Goal: Task Accomplishment & Management: Manage account settings

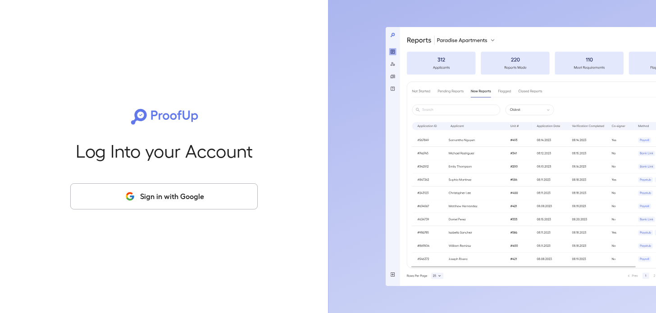
click at [151, 199] on button "Sign in with Google" at bounding box center [163, 196] width 187 height 26
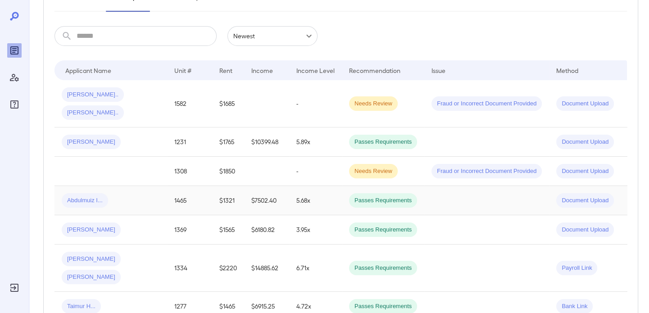
scroll to position [90, 0]
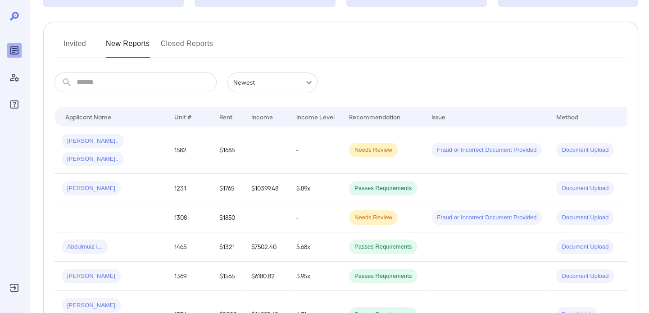
click at [163, 133] on td "[PERSON_NAME].. [PERSON_NAME].." at bounding box center [110, 150] width 113 height 47
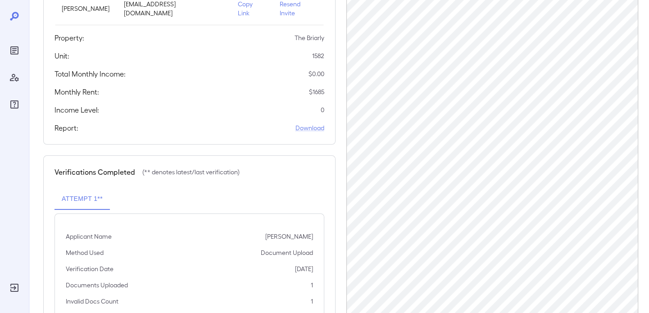
scroll to position [211, 0]
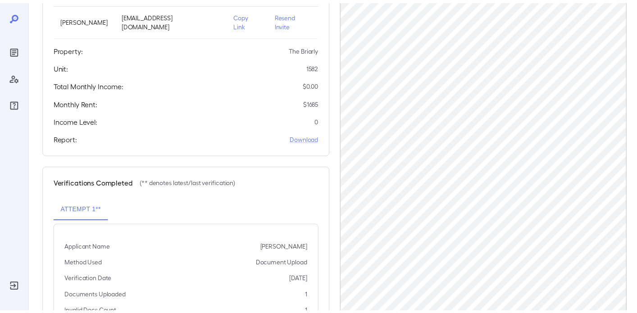
scroll to position [180, 0]
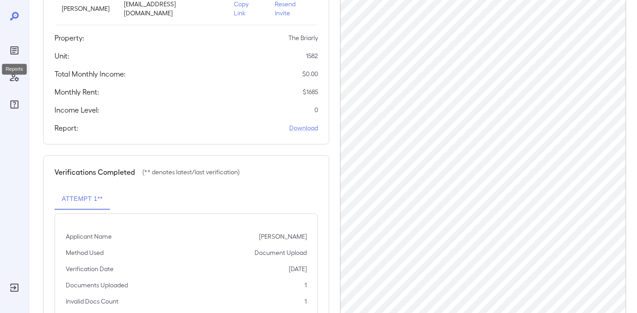
click at [15, 55] on icon "Reports" at bounding box center [14, 50] width 11 height 11
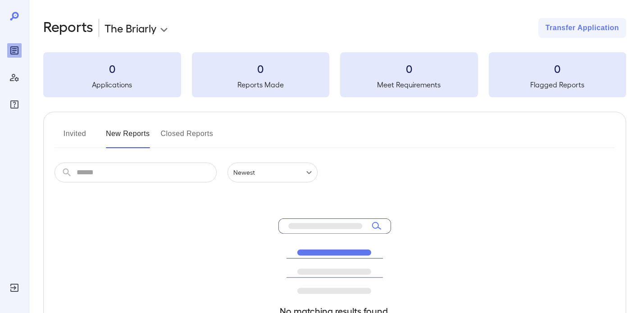
scroll to position [117, 0]
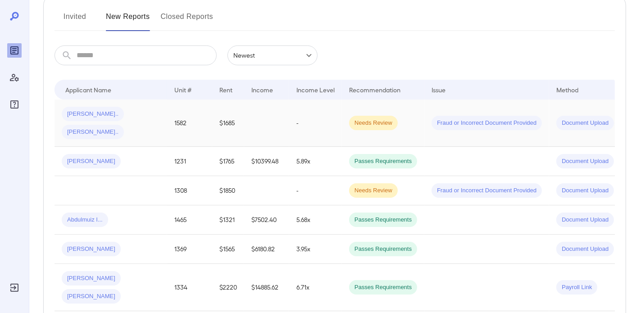
click at [154, 120] on div "[PERSON_NAME].. [PERSON_NAME].." at bounding box center [111, 123] width 98 height 32
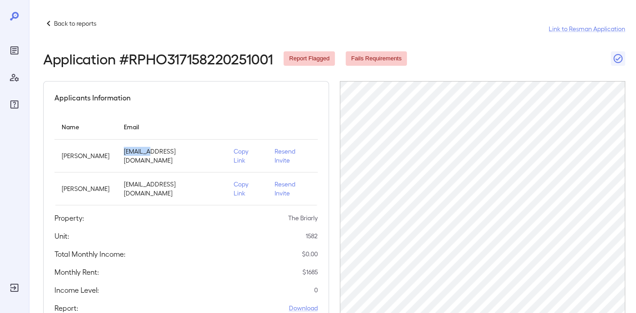
drag, startPoint x: 149, startPoint y: 161, endPoint x: 122, endPoint y: 149, distance: 28.9
click at [122, 149] on td "[EMAIL_ADDRESS][DOMAIN_NAME]" at bounding box center [172, 156] width 110 height 33
click at [148, 180] on p "[EMAIL_ADDRESS][DOMAIN_NAME]" at bounding box center [171, 189] width 95 height 18
click at [161, 213] on div "Property: The Briarly" at bounding box center [185, 218] width 263 height 11
click at [65, 21] on p "Back to reports" at bounding box center [75, 23] width 42 height 9
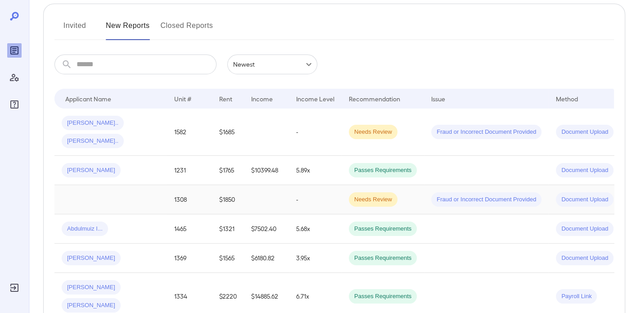
scroll to position [135, 0]
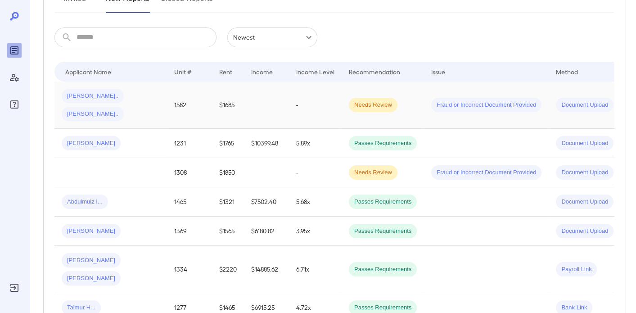
click at [133, 104] on td "[PERSON_NAME].. [PERSON_NAME].." at bounding box center [110, 105] width 113 height 47
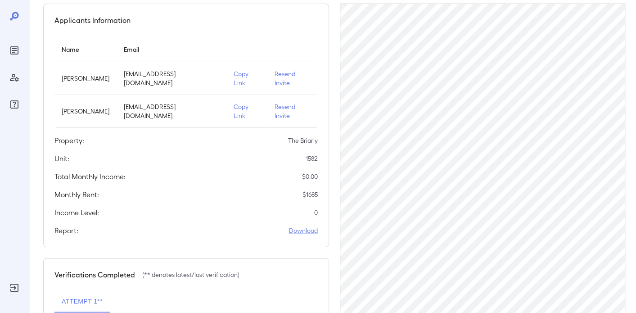
scroll to position [90, 0]
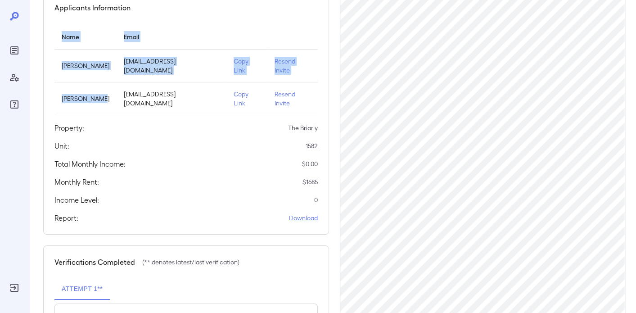
drag, startPoint x: 99, startPoint y: 93, endPoint x: 198, endPoint y: 100, distance: 98.8
click at [198, 100] on div "Applicants Information Name Email Fatima Sultan ftmsul01@gmail.com Copy Link Re…" at bounding box center [186, 113] width 286 height 244
click at [154, 82] on td "[EMAIL_ADDRESS][DOMAIN_NAME]" at bounding box center [172, 98] width 110 height 33
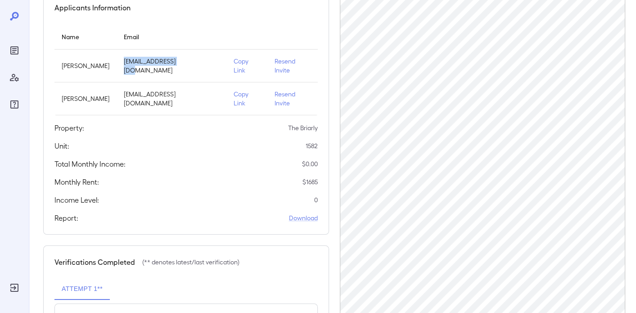
drag, startPoint x: 180, startPoint y: 63, endPoint x: 121, endPoint y: 57, distance: 59.3
click at [121, 57] on td "[EMAIL_ADDRESS][DOMAIN_NAME]" at bounding box center [172, 66] width 110 height 33
click at [148, 122] on div "Property: The Briarly" at bounding box center [185, 127] width 263 height 11
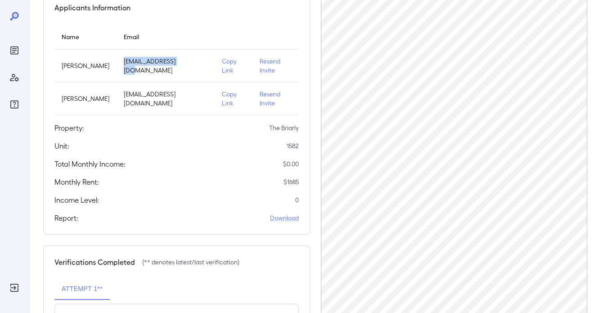
drag, startPoint x: 119, startPoint y: 62, endPoint x: 180, endPoint y: 67, distance: 61.5
click at [180, 67] on td "[EMAIL_ADDRESS][DOMAIN_NAME]" at bounding box center [166, 66] width 98 height 33
drag, startPoint x: 186, startPoint y: 90, endPoint x: 119, endPoint y: 93, distance: 66.7
click at [119, 93] on td "[EMAIL_ADDRESS][DOMAIN_NAME]" at bounding box center [166, 98] width 98 height 33
click at [126, 120] on div "Applicants Information Name Email Fatima Sultan ftmsul01@gmail.com Copy Link Re…" at bounding box center [176, 113] width 267 height 244
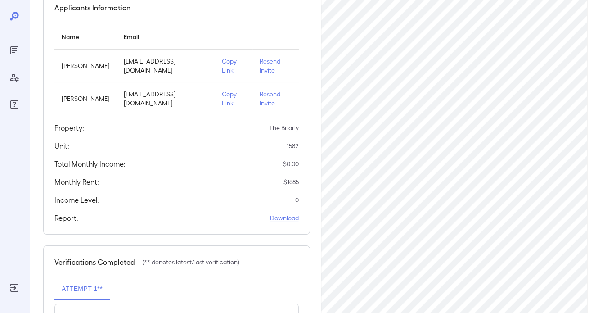
click at [191, 140] on div "Unit: 1582" at bounding box center [176, 145] width 245 height 11
drag, startPoint x: 158, startPoint y: 56, endPoint x: 157, endPoint y: 67, distance: 10.4
click at [157, 67] on td "[EMAIL_ADDRESS][DOMAIN_NAME]" at bounding box center [166, 66] width 98 height 33
drag, startPoint x: 164, startPoint y: 63, endPoint x: 133, endPoint y: 59, distance: 30.9
click at [133, 59] on p "[EMAIL_ADDRESS][DOMAIN_NAME]" at bounding box center [166, 66] width 84 height 18
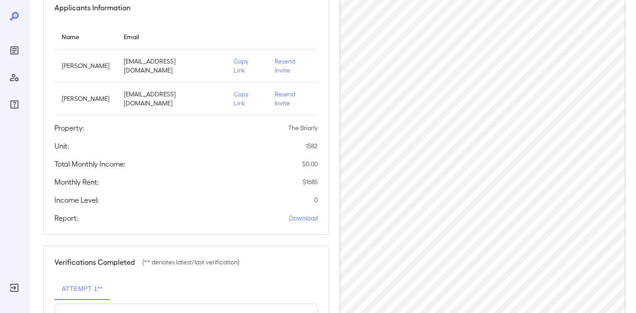
drag, startPoint x: 204, startPoint y: 125, endPoint x: 245, endPoint y: 77, distance: 63.0
click at [205, 140] on div "Unit: 1582" at bounding box center [185, 145] width 263 height 11
click at [12, 43] on div at bounding box center [14, 61] width 14 height 101
click at [12, 50] on icon "Reports" at bounding box center [14, 50] width 5 height 5
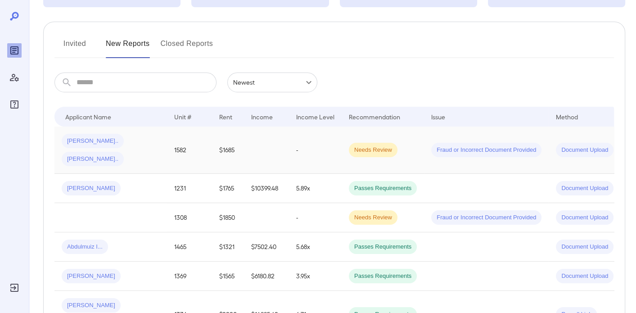
click at [160, 145] on td "Rizwan S... Fatima S..." at bounding box center [110, 150] width 113 height 47
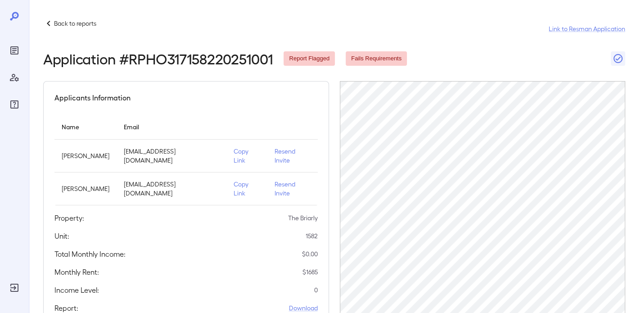
click at [287, 149] on p "Resend Invite" at bounding box center [293, 156] width 36 height 18
click at [288, 151] on p "Resend Invite" at bounding box center [293, 156] width 36 height 18
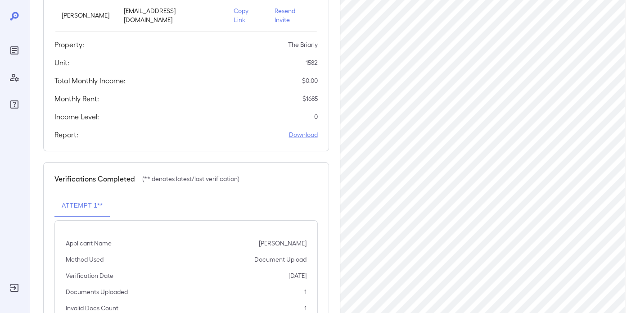
scroll to position [211, 0]
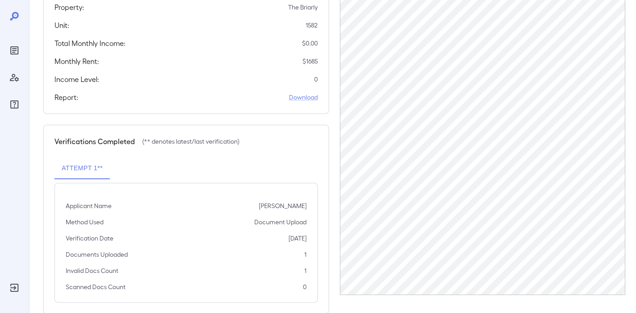
click at [159, 158] on div "Attempt 1**" at bounding box center [185, 169] width 263 height 22
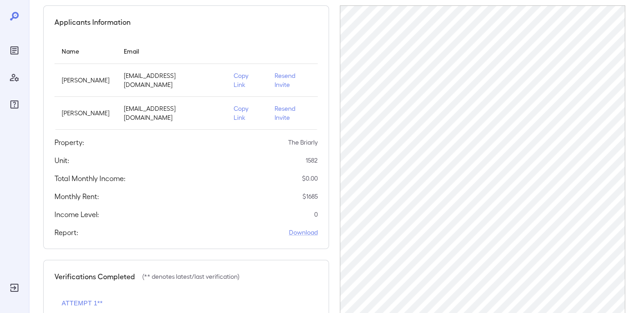
click at [135, 104] on p "[EMAIL_ADDRESS][DOMAIN_NAME]" at bounding box center [171, 113] width 95 height 18
drag, startPoint x: 173, startPoint y: 124, endPoint x: 207, endPoint y: 120, distance: 34.4
click at [207, 137] on div "Property: The Briarly" at bounding box center [185, 142] width 263 height 11
click at [268, 191] on div "Monthly Rent: $ 1685" at bounding box center [185, 196] width 263 height 11
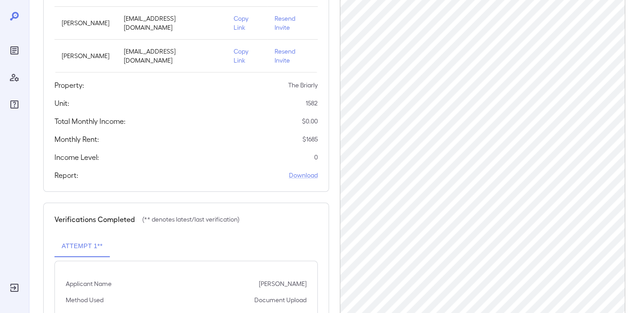
scroll to position [135, 0]
